Goal: Task Accomplishment & Management: Manage account settings

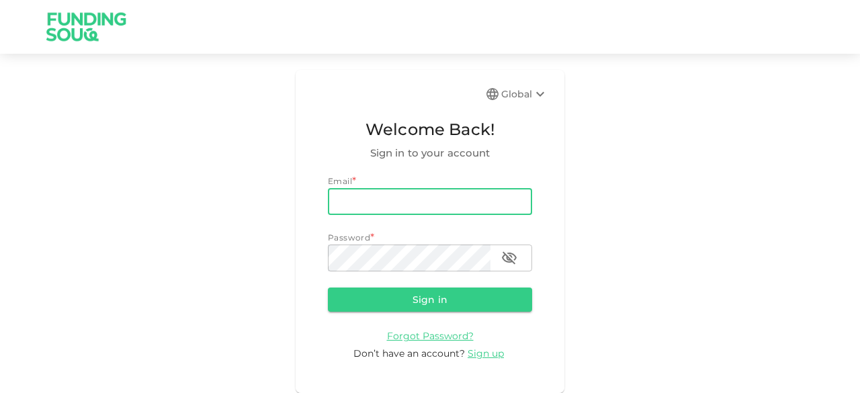
click at [347, 197] on input "email" at bounding box center [430, 201] width 204 height 27
type input "salemalkalbani2@gmail.com"
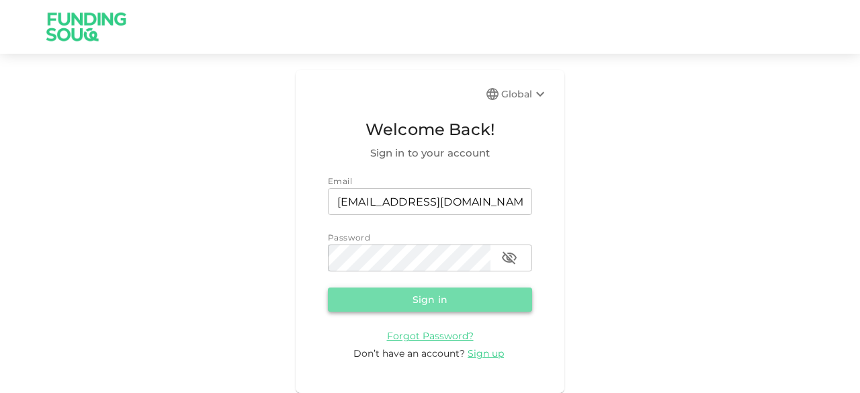
click at [392, 303] on button "Sign in" at bounding box center [430, 300] width 204 height 24
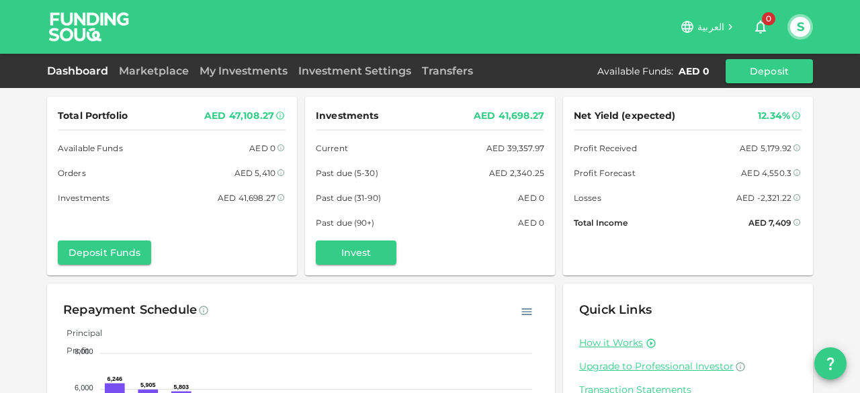
click at [721, 22] on span "العربية" at bounding box center [711, 27] width 27 height 12
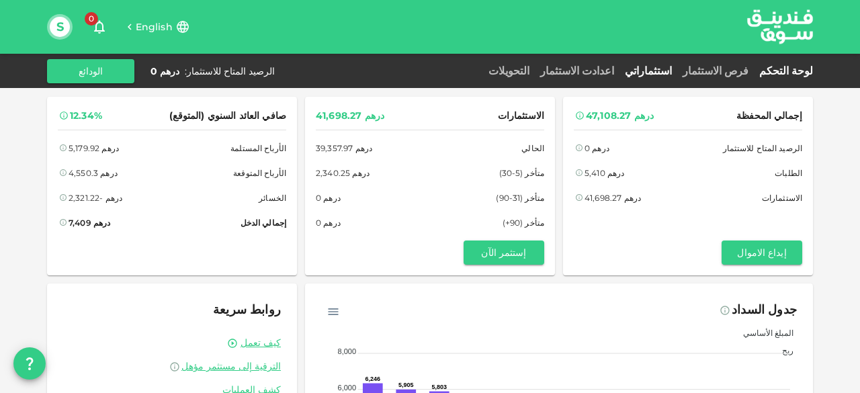
click at [678, 69] on link "استثماراتي" at bounding box center [649, 71] width 58 height 13
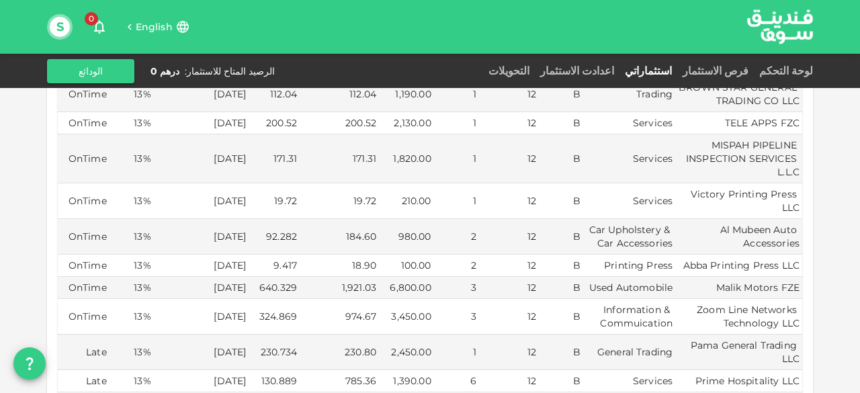
scroll to position [471, 0]
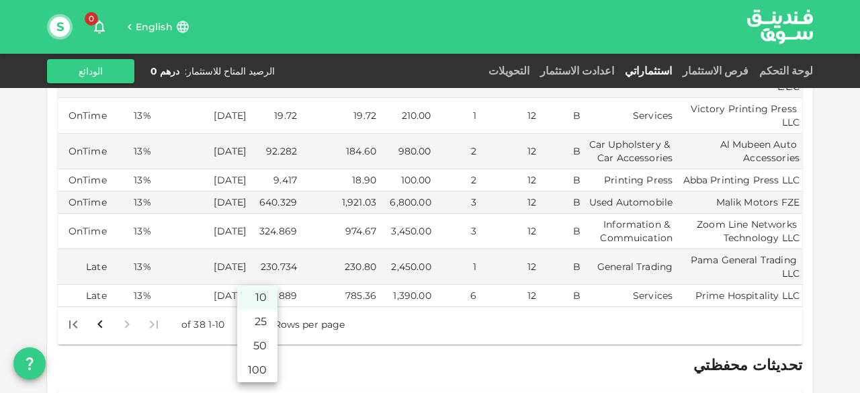
click at [249, 306] on body "English 0 S لوحة التحكم فرص الاستثمار استثماراتي اعدادت الاستثمار التحويلات الر…" at bounding box center [430, 196] width 860 height 393
click at [257, 344] on li "50" at bounding box center [257, 346] width 40 height 24
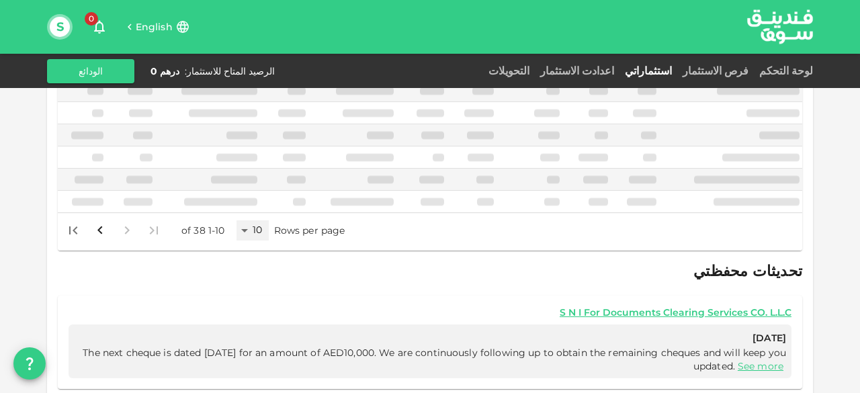
type input "50"
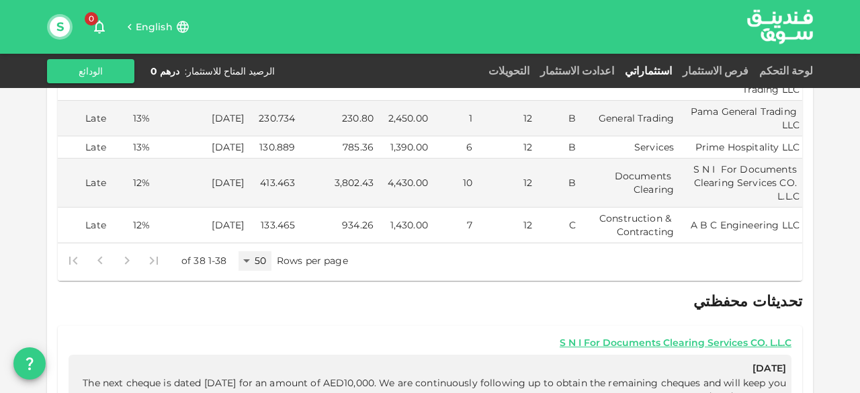
scroll to position [1681, 0]
